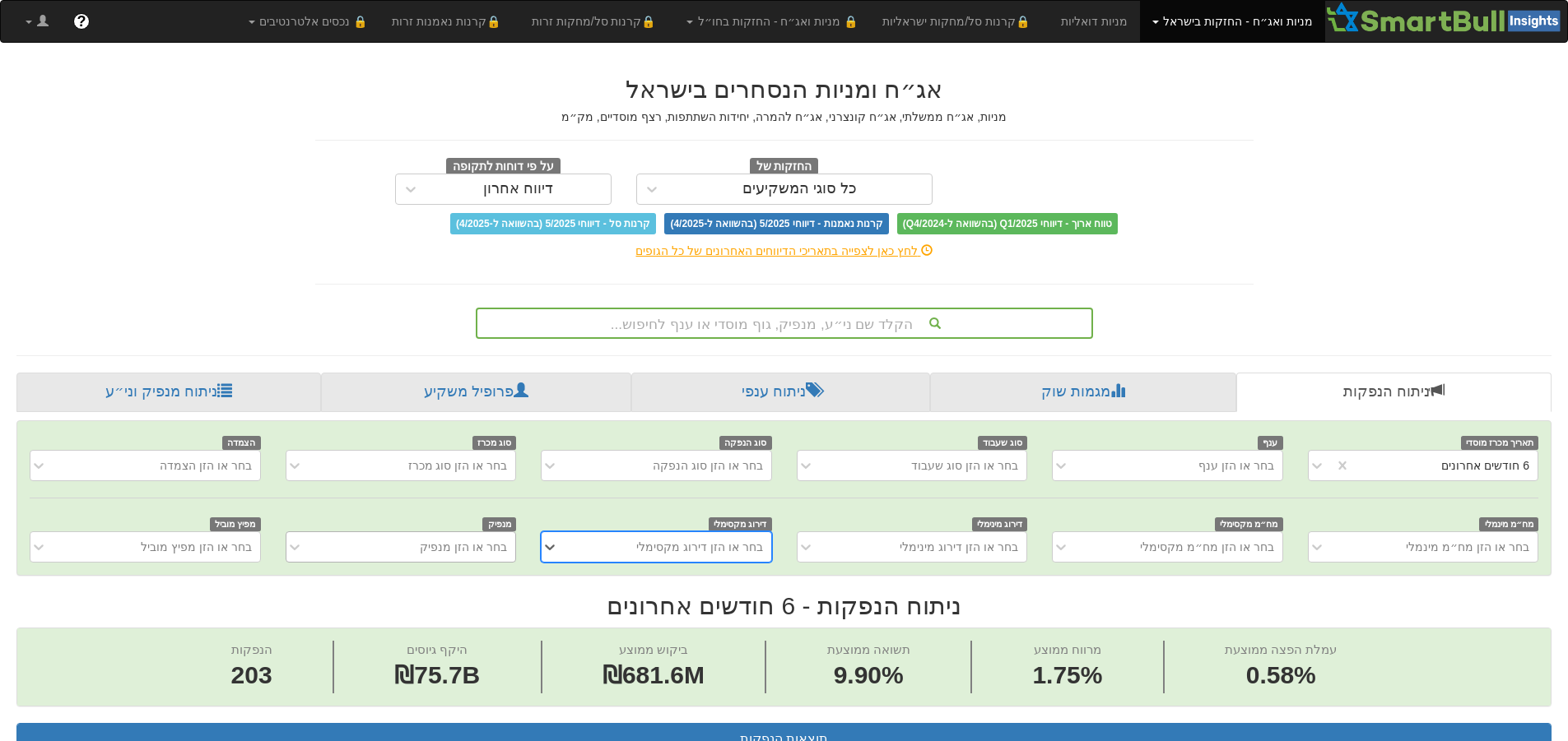
click at [360, 544] on div "בחר או הזן מנפיק" at bounding box center [401, 547] width 230 height 32
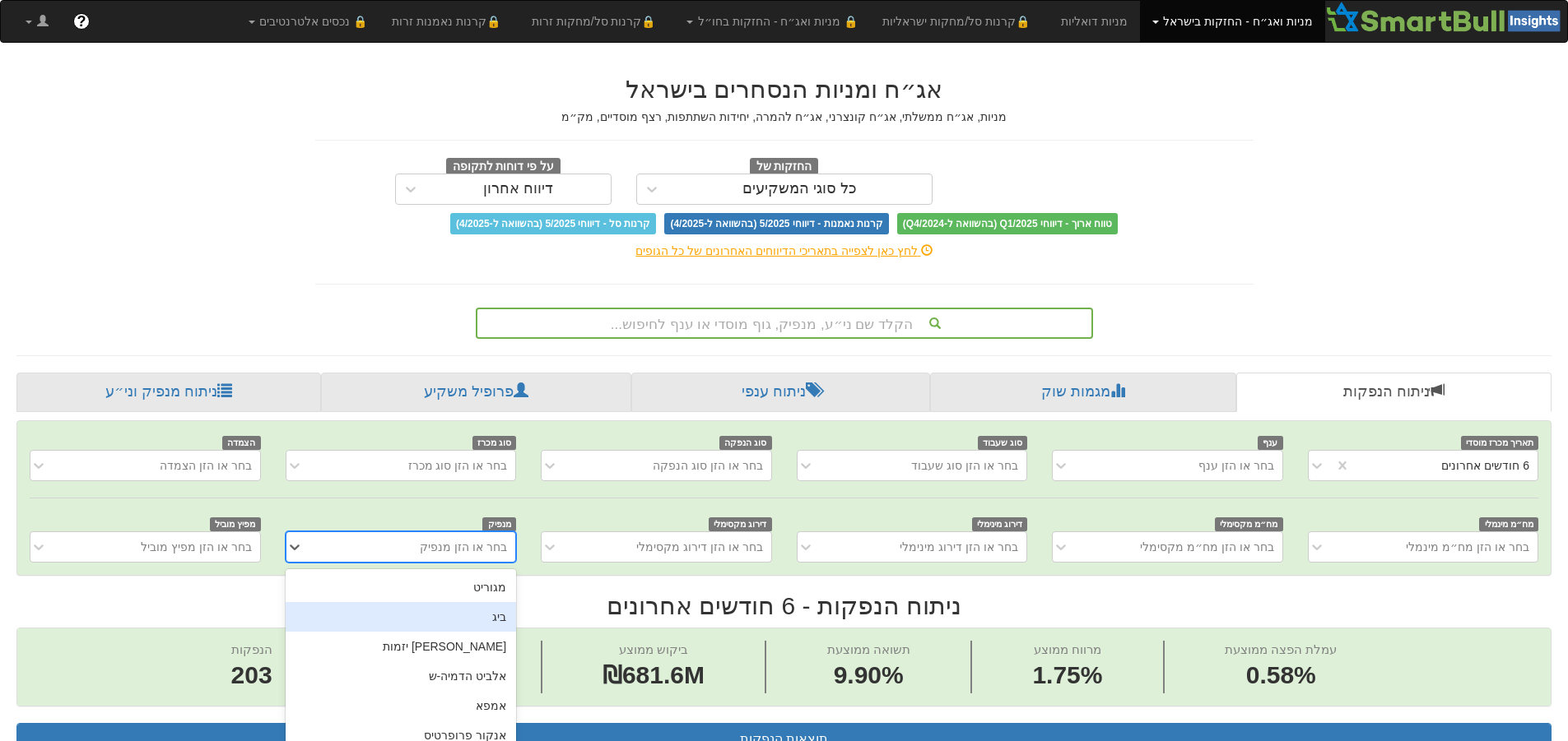
scroll to position [82, 0]
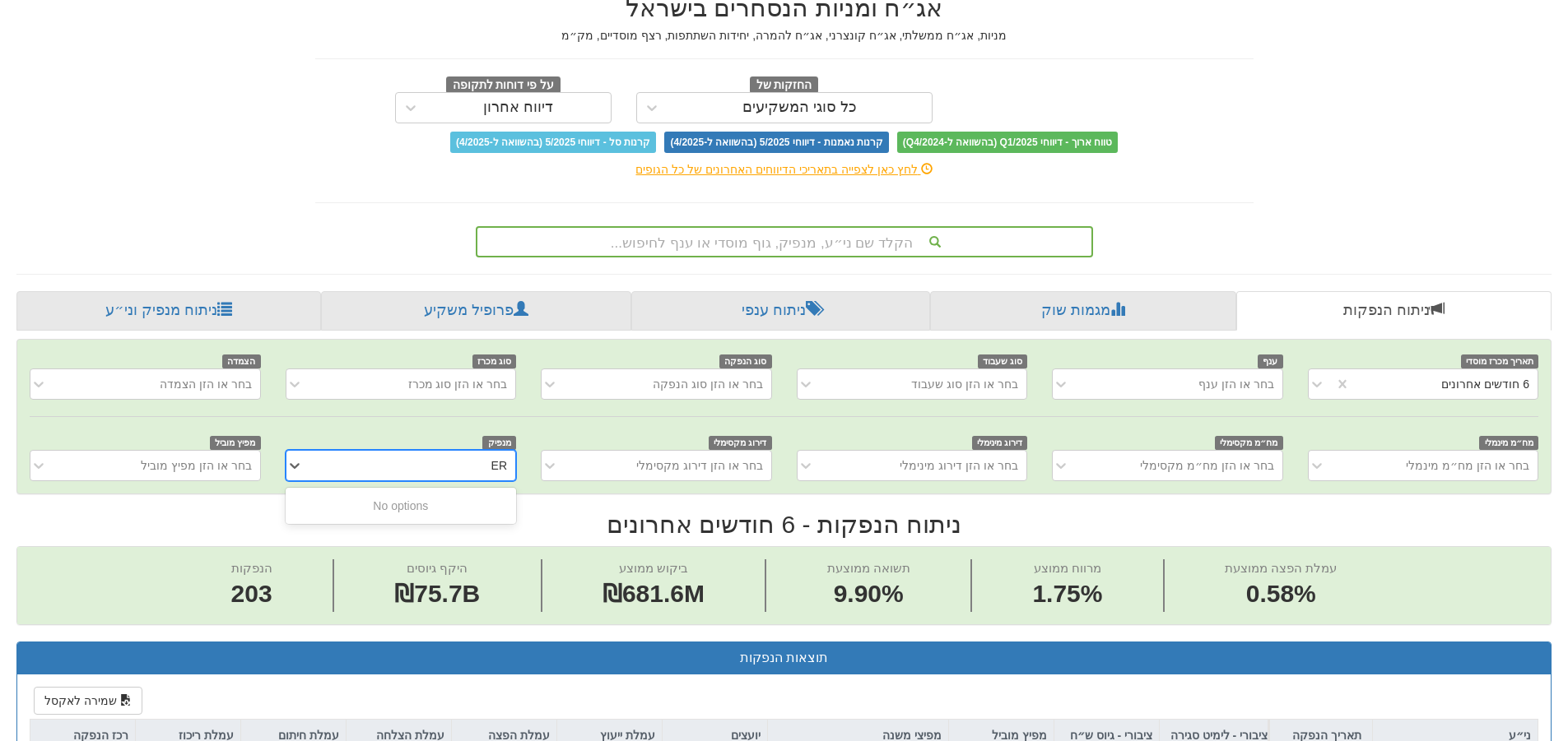
type input "E"
type input "קרד"
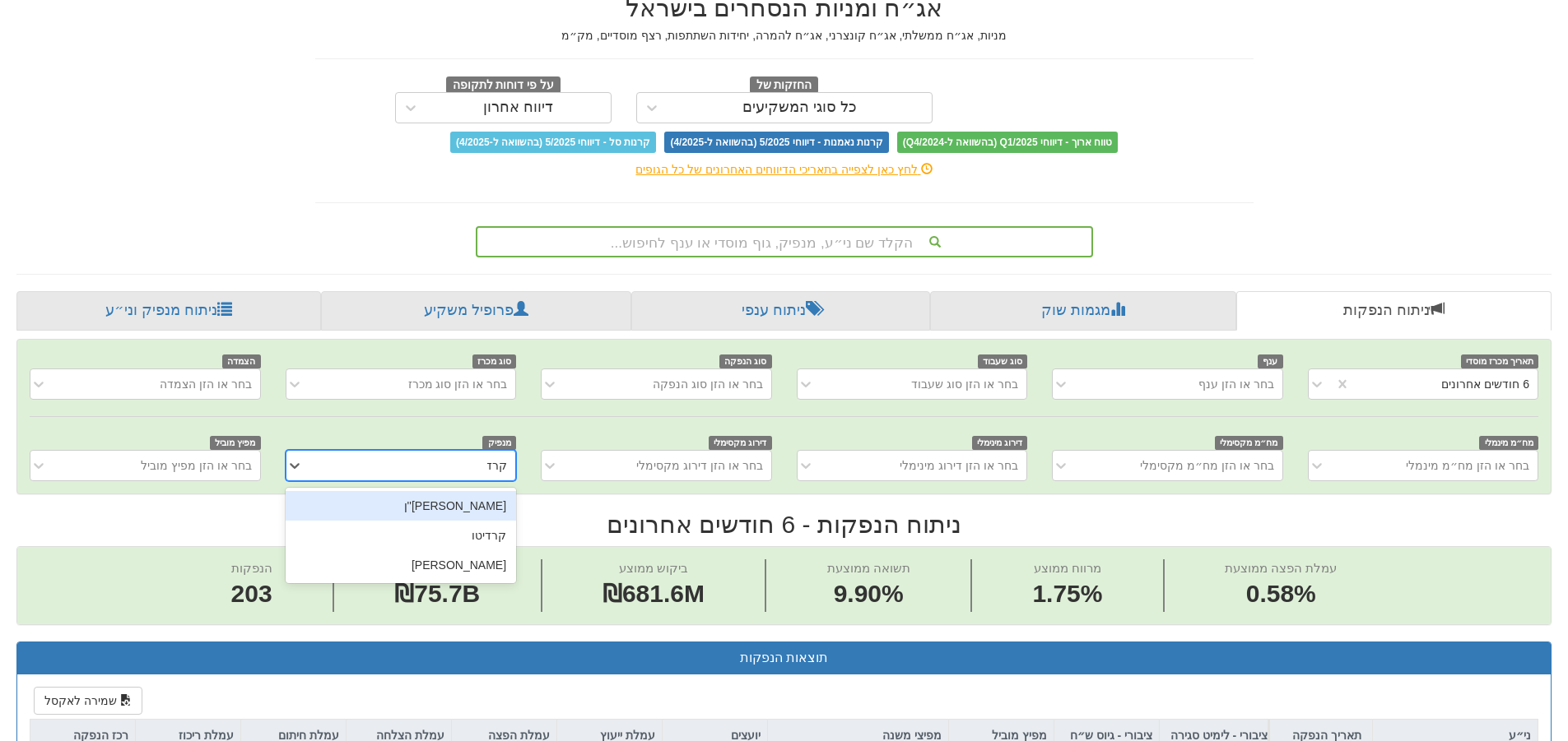
click at [496, 497] on div "[PERSON_NAME]''ן" at bounding box center [401, 505] width 230 height 30
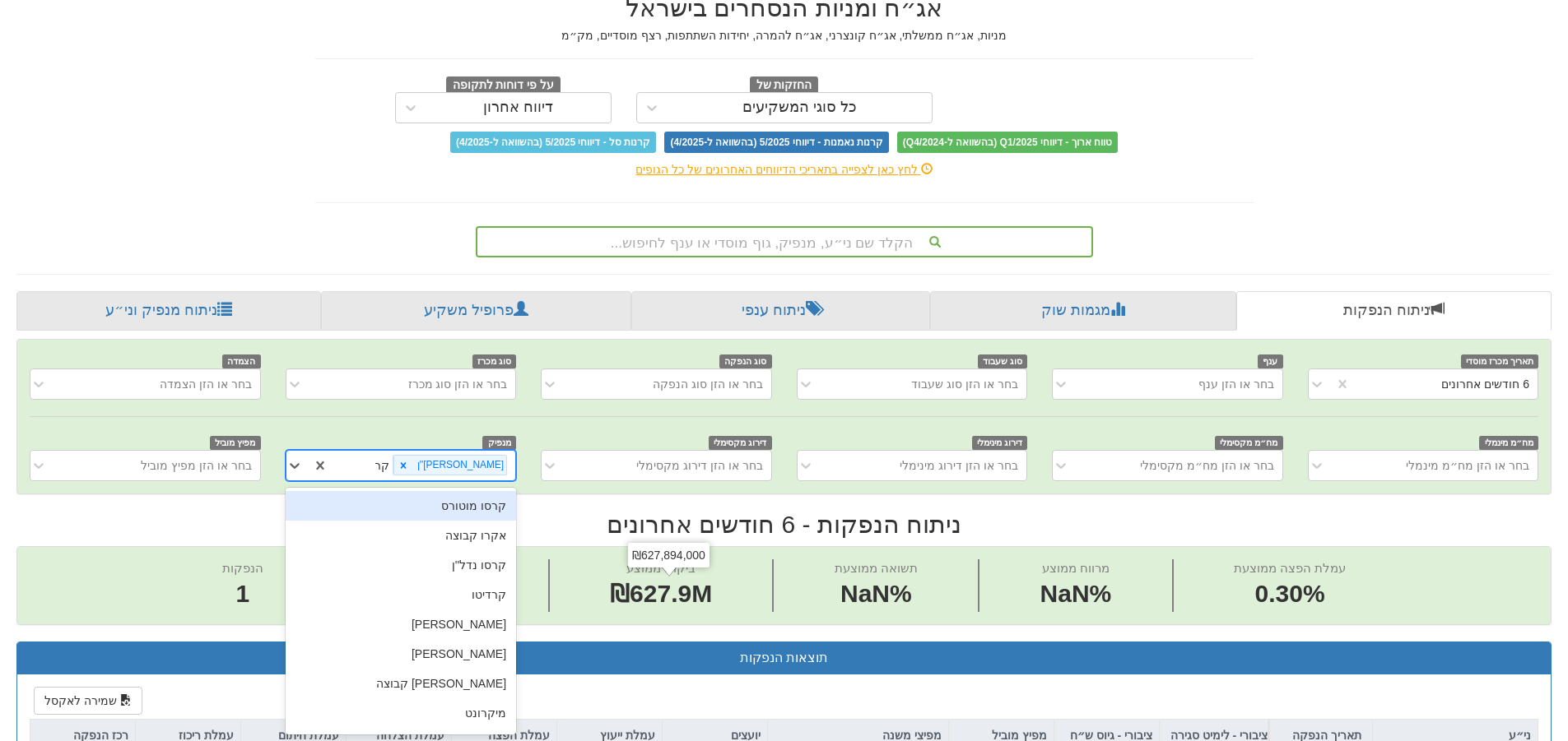
type input "קרד"
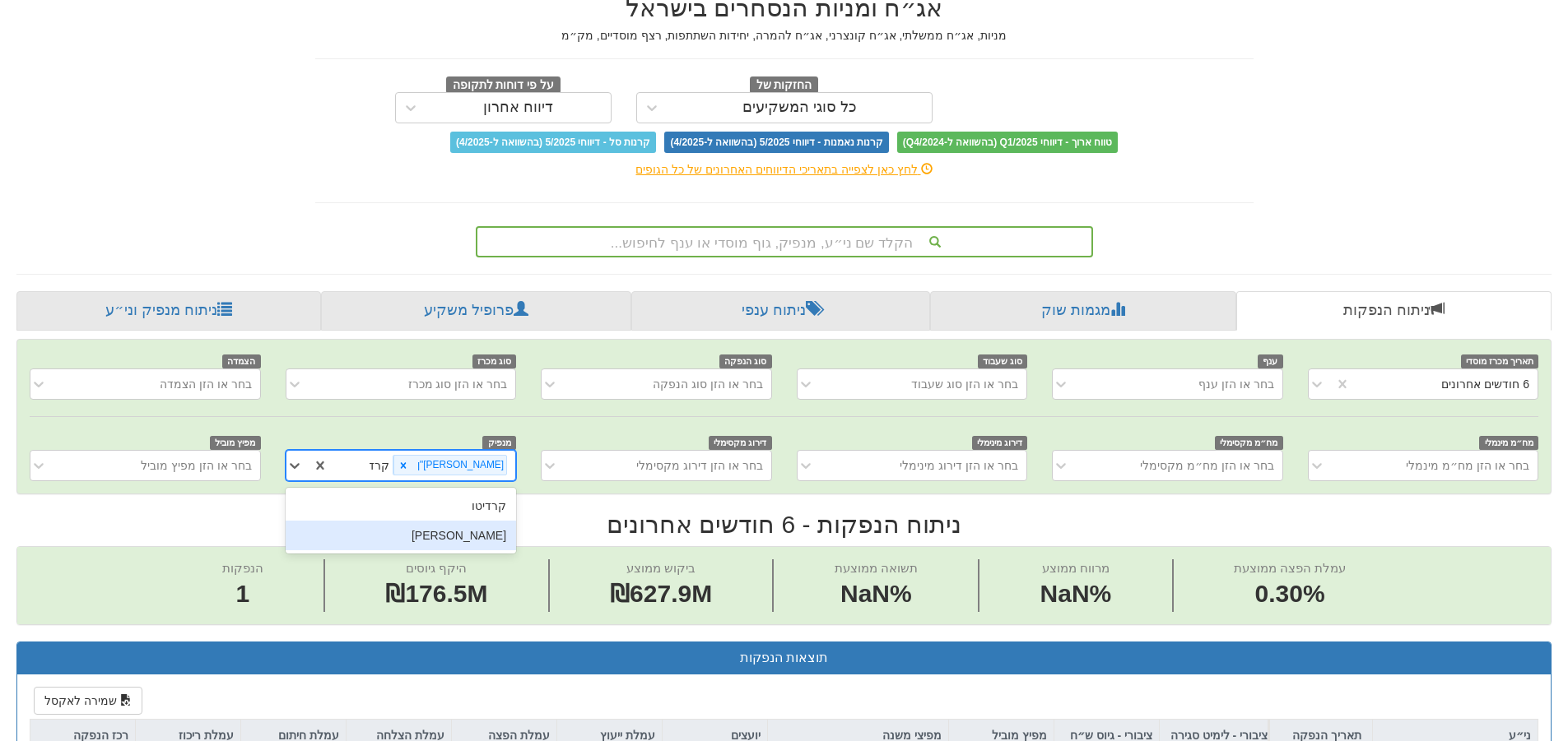
click at [478, 543] on div "[PERSON_NAME]" at bounding box center [401, 535] width 230 height 30
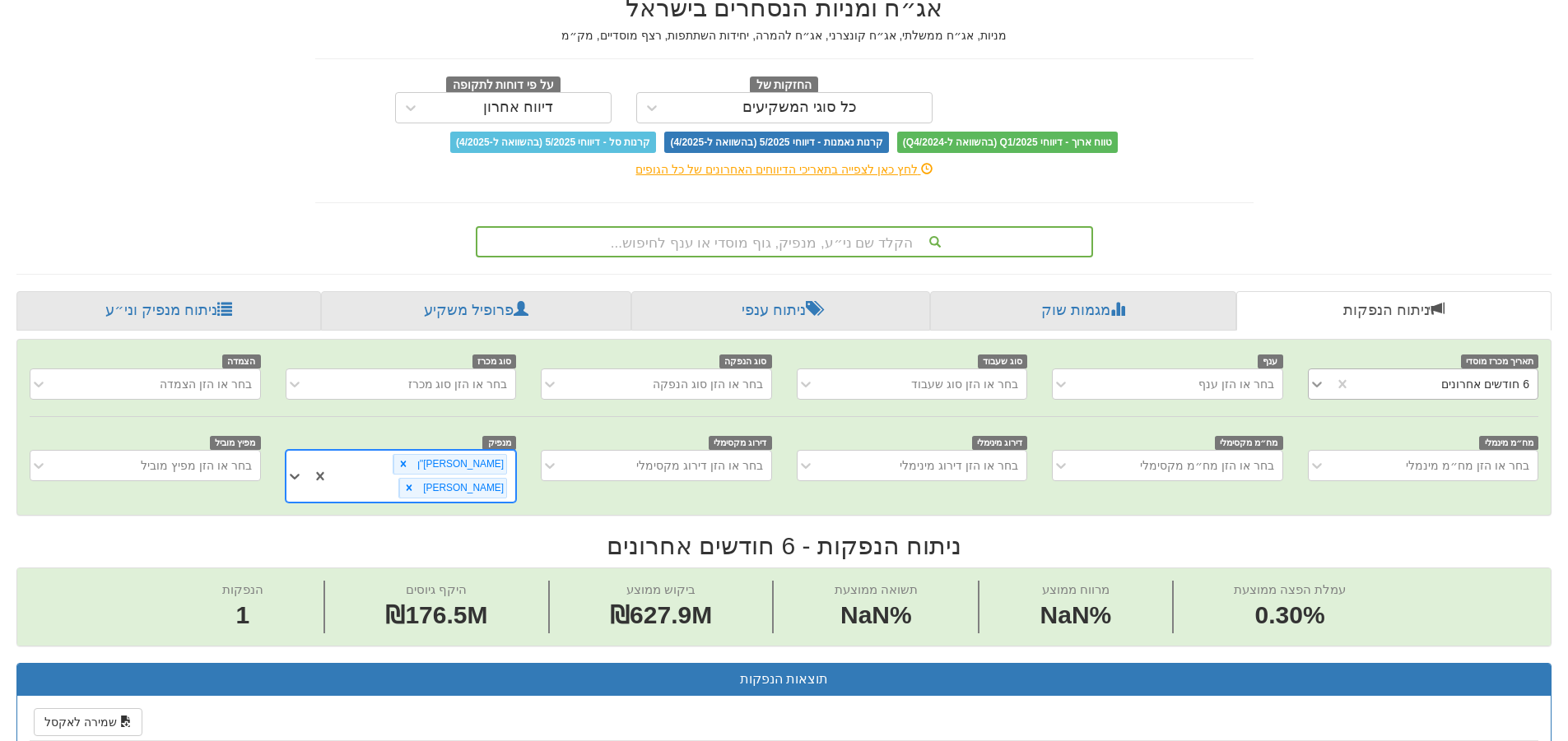
click at [1317, 378] on icon at bounding box center [1317, 384] width 16 height 16
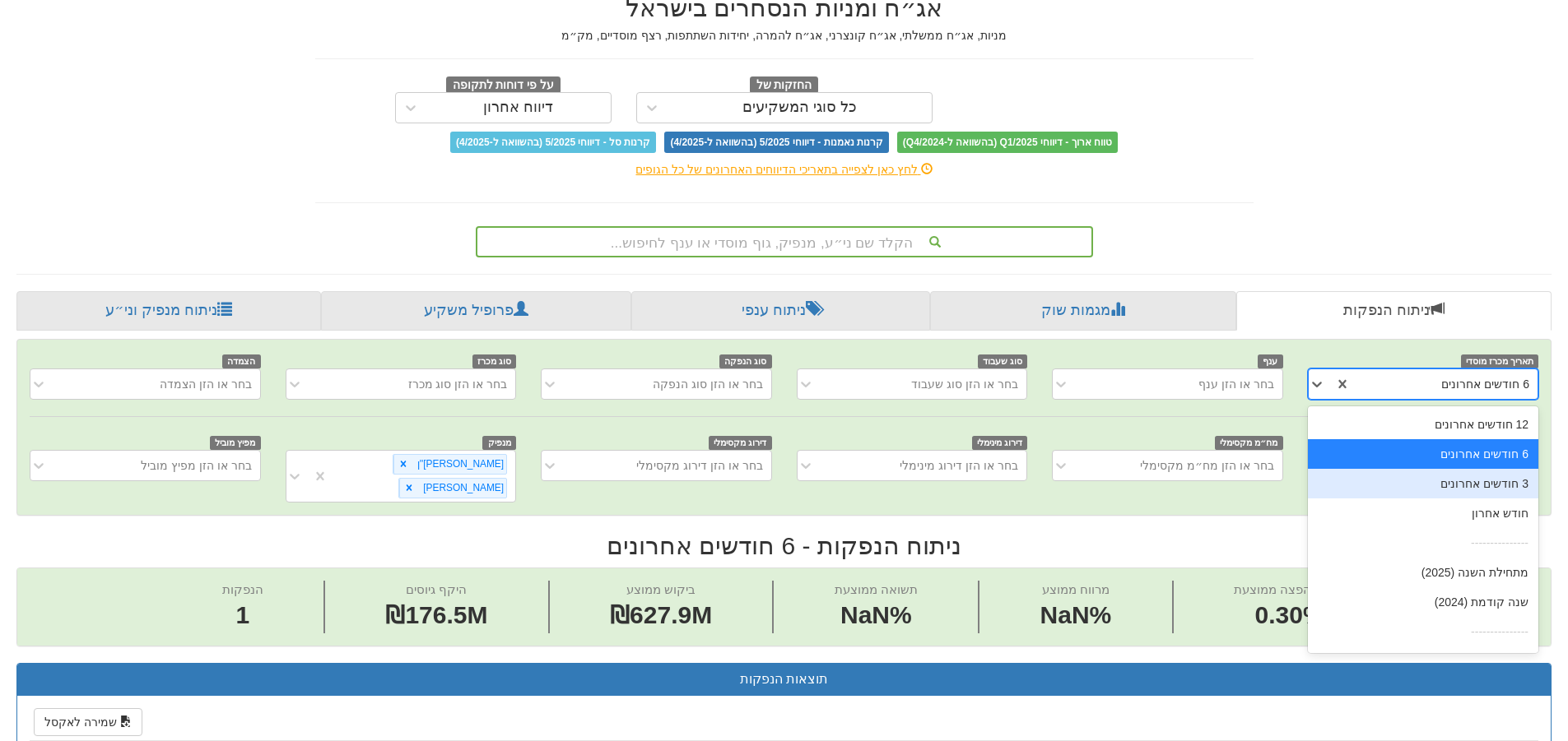
scroll to position [26, 0]
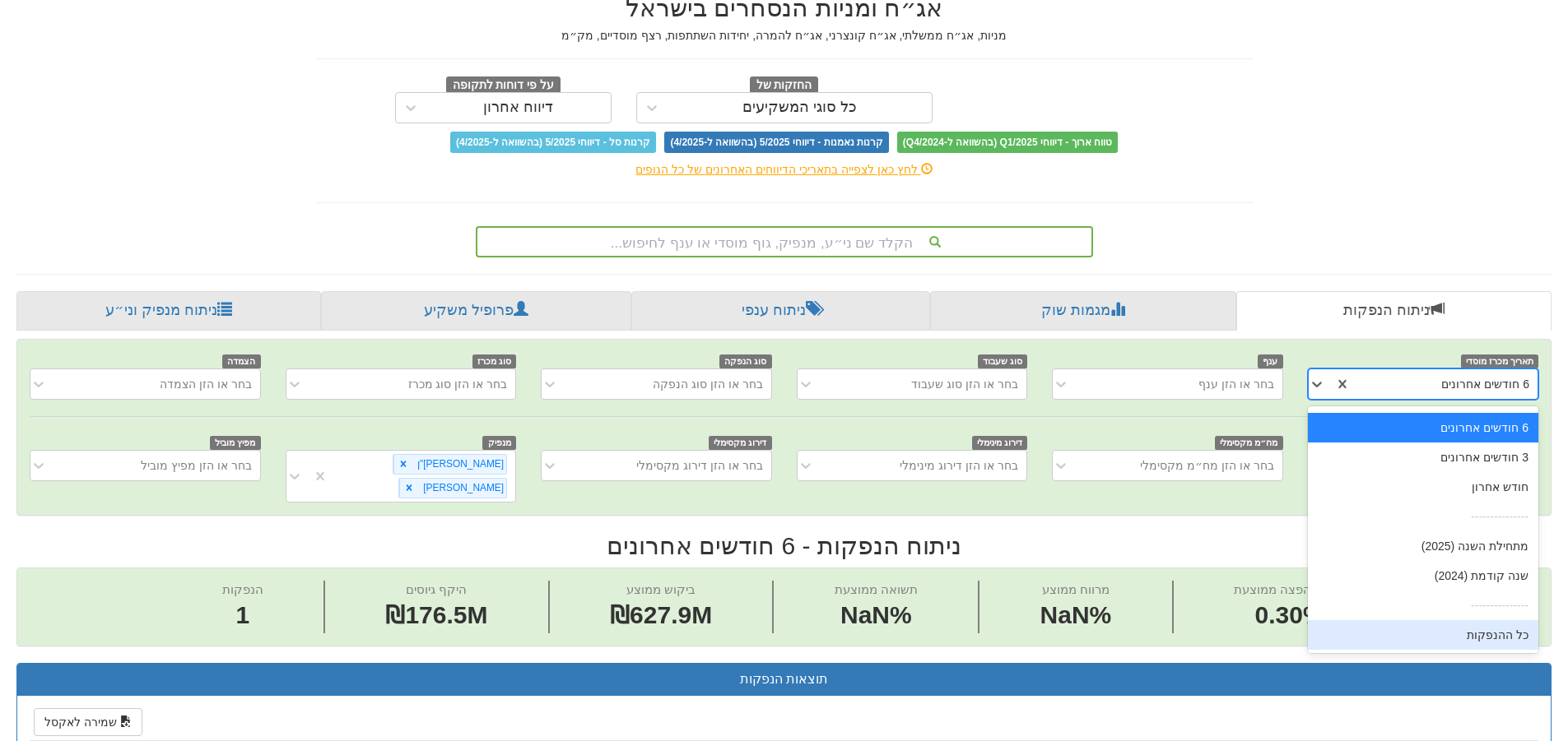
click at [1476, 633] on div "כל ההנפקות" at bounding box center [1423, 635] width 230 height 30
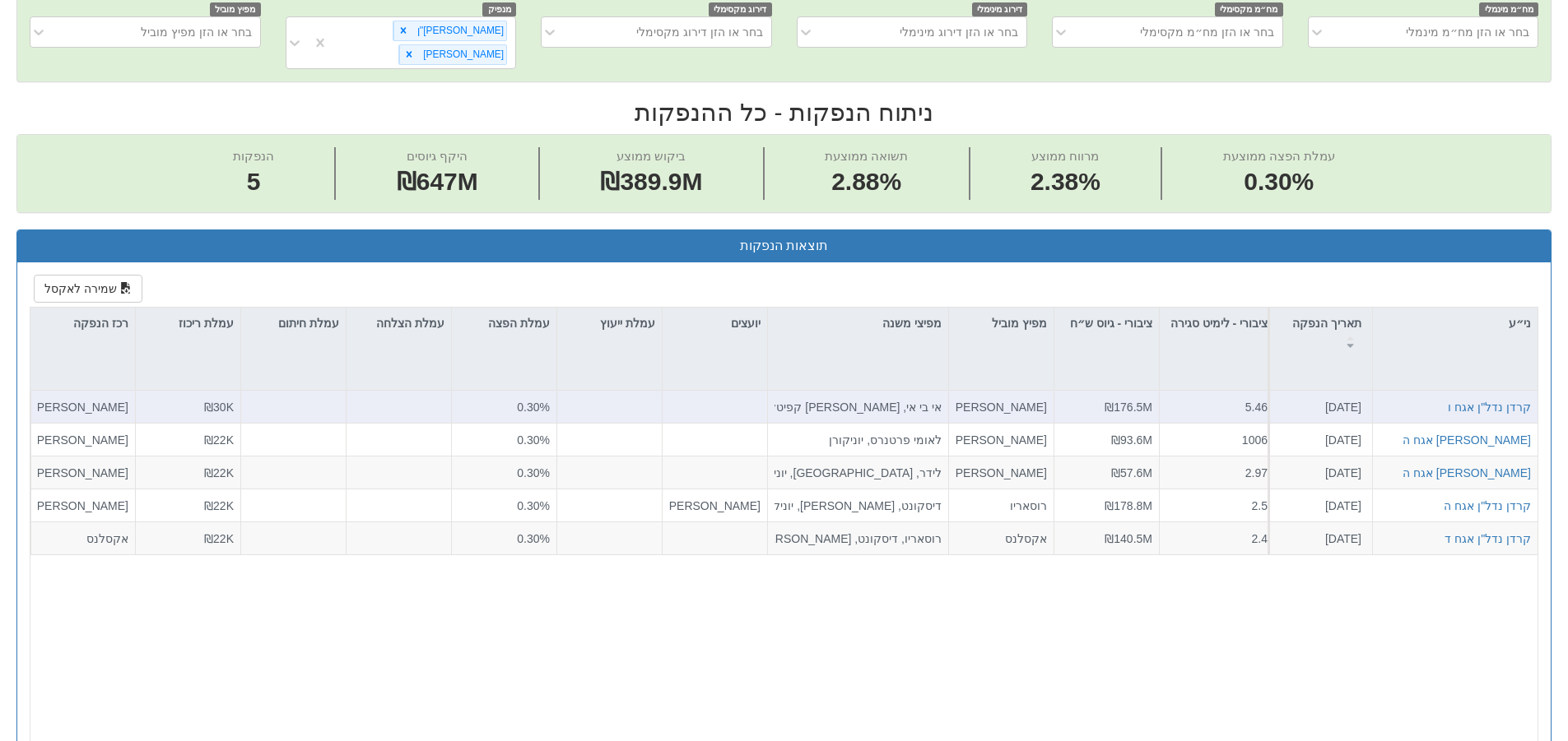
scroll to position [575, 0]
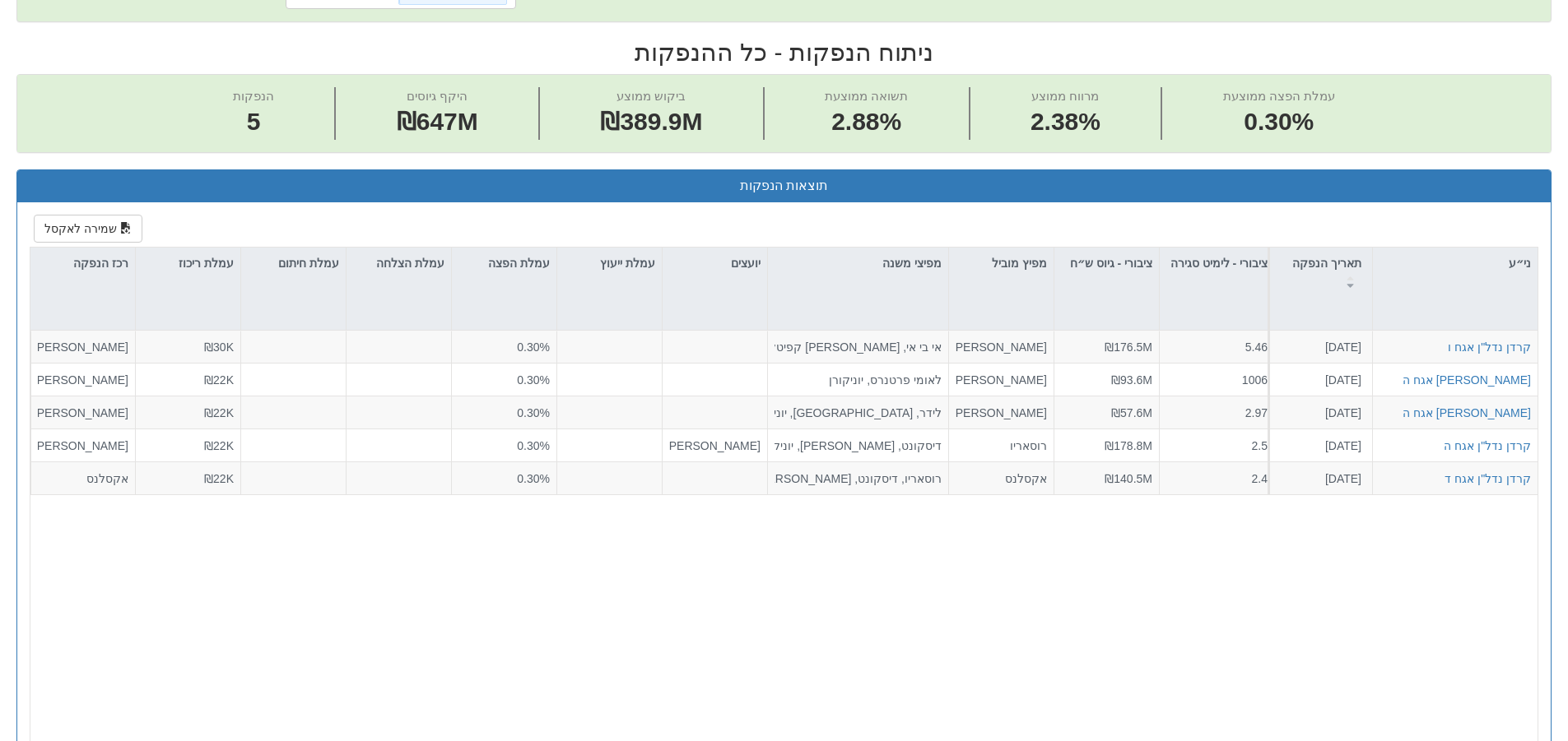
click at [937, 636] on div "קרדן נדל"ן אגח ו [DATE] 1217553 הזמנות זוכות > אגח - סדרה חדשה הצעה אחידה - ריב…" at bounding box center [790, 548] width 1520 height 435
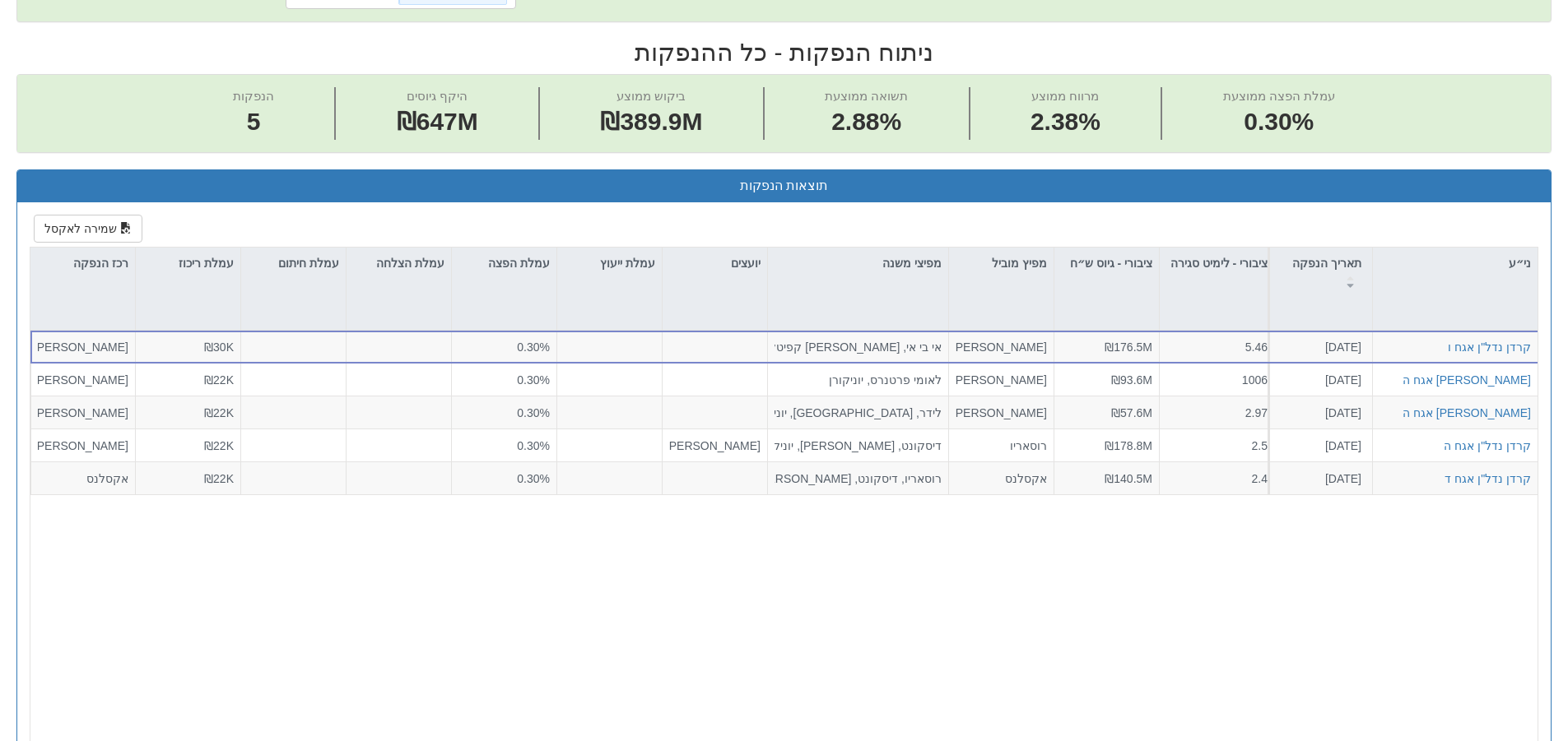
click at [584, 607] on div "קרדן נדל"ן אגח ו [DATE] 1217553 הזמנות זוכות > אגח - סדרה חדשה הצעה אחידה - ריב…" at bounding box center [790, 548] width 1520 height 435
